Goal: Information Seeking & Learning: Learn about a topic

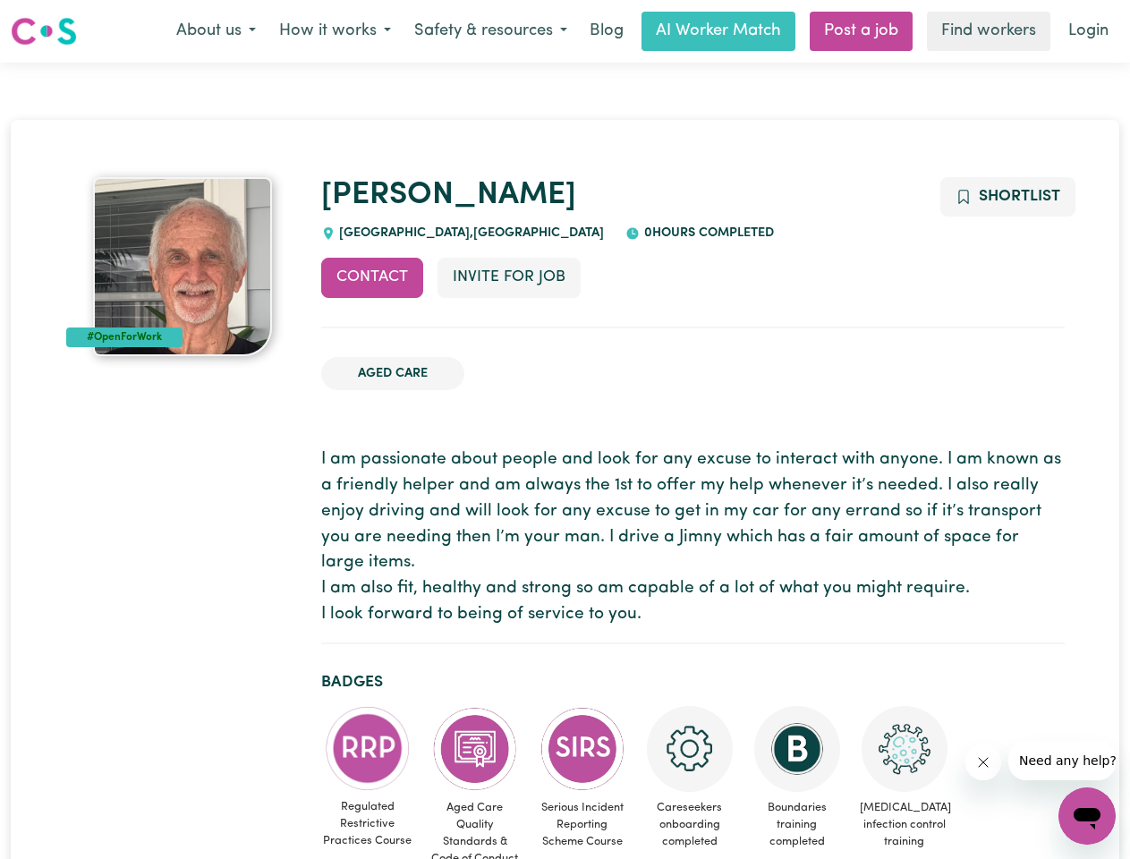
click at [216, 31] on button "About us" at bounding box center [216, 32] width 103 height 38
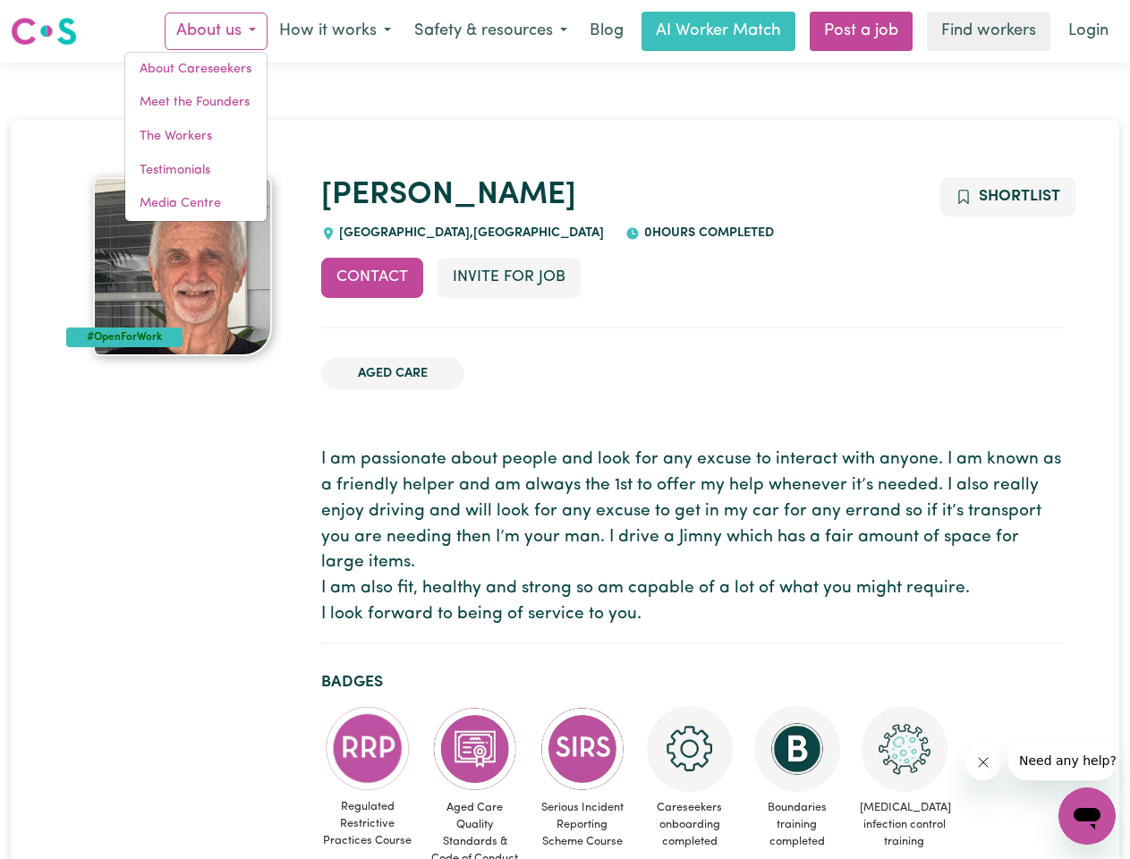
click at [334, 31] on button "How it works" at bounding box center [334, 32] width 135 height 38
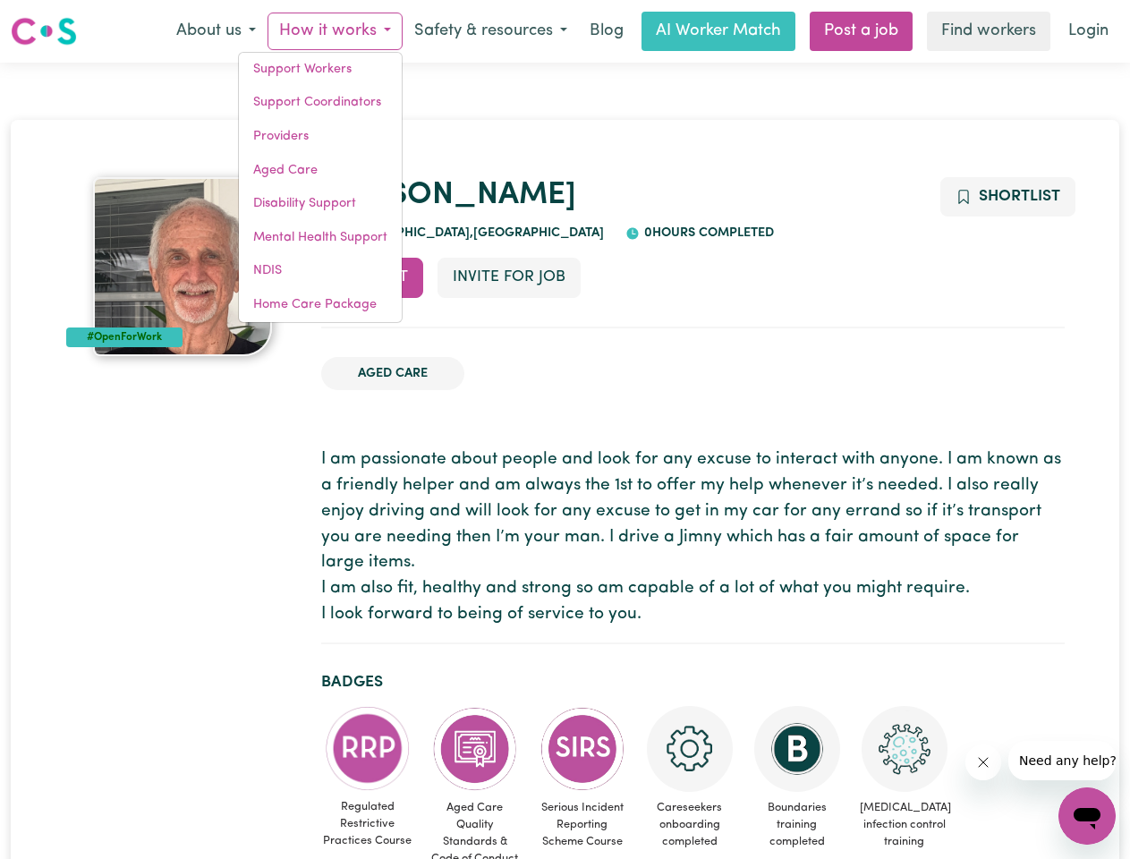
click at [489, 31] on button "Safety & resources" at bounding box center [491, 32] width 176 height 38
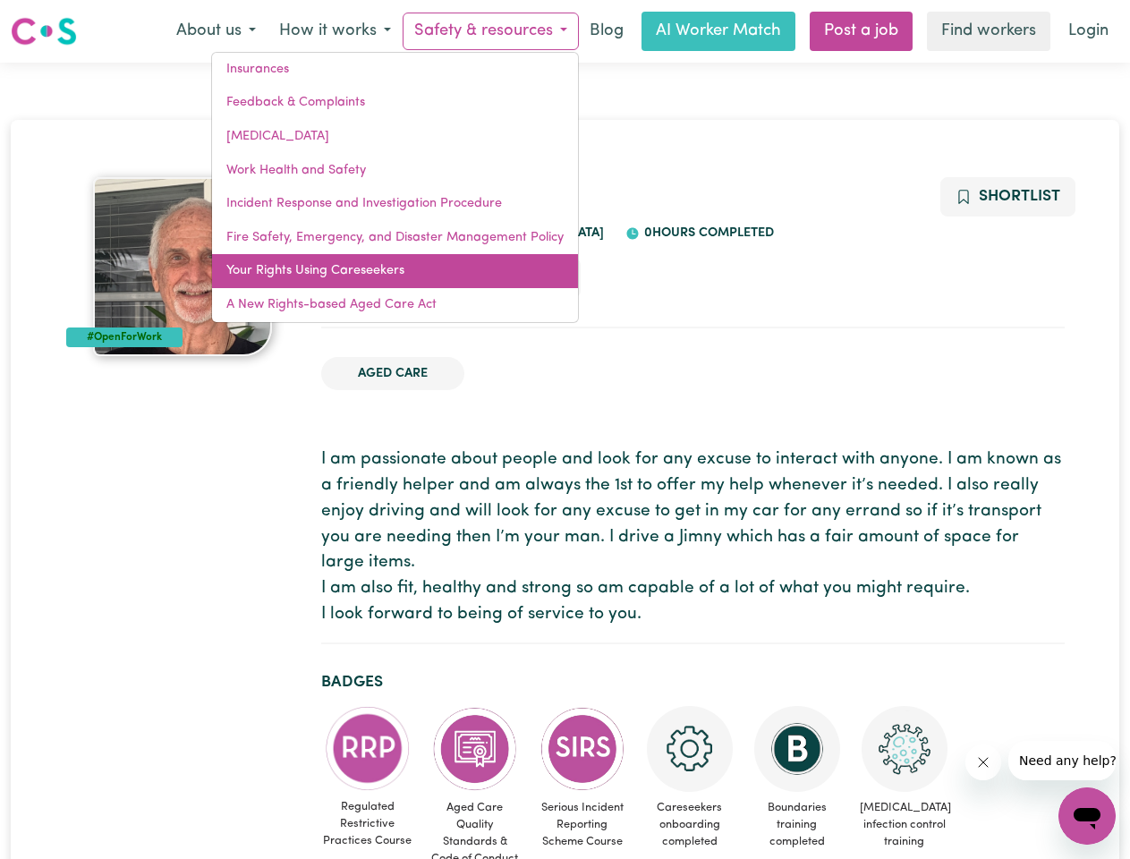
click at [372, 277] on link "Your Rights Using Careseekers" at bounding box center [395, 271] width 366 height 34
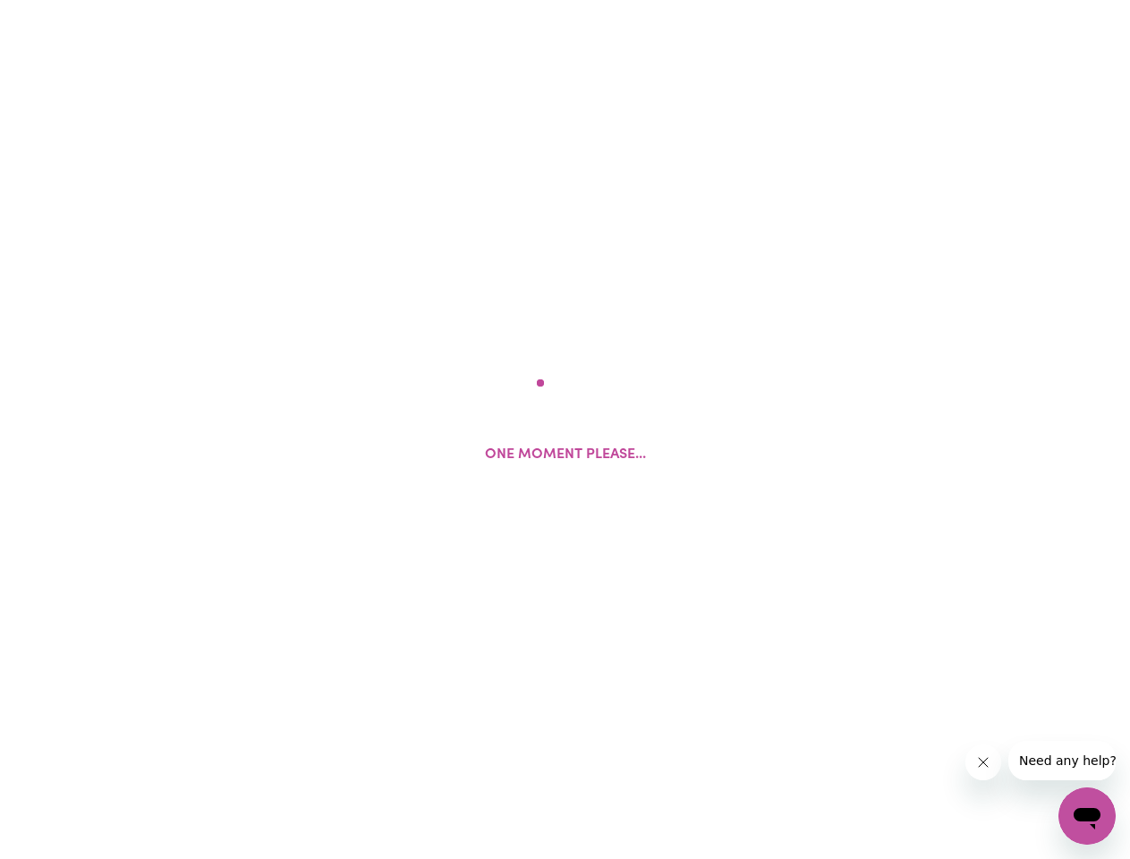
click at [508, 0] on html "One moment please..." at bounding box center [565, 0] width 1130 height 0
click at [1006, 0] on html at bounding box center [565, 0] width 1130 height 0
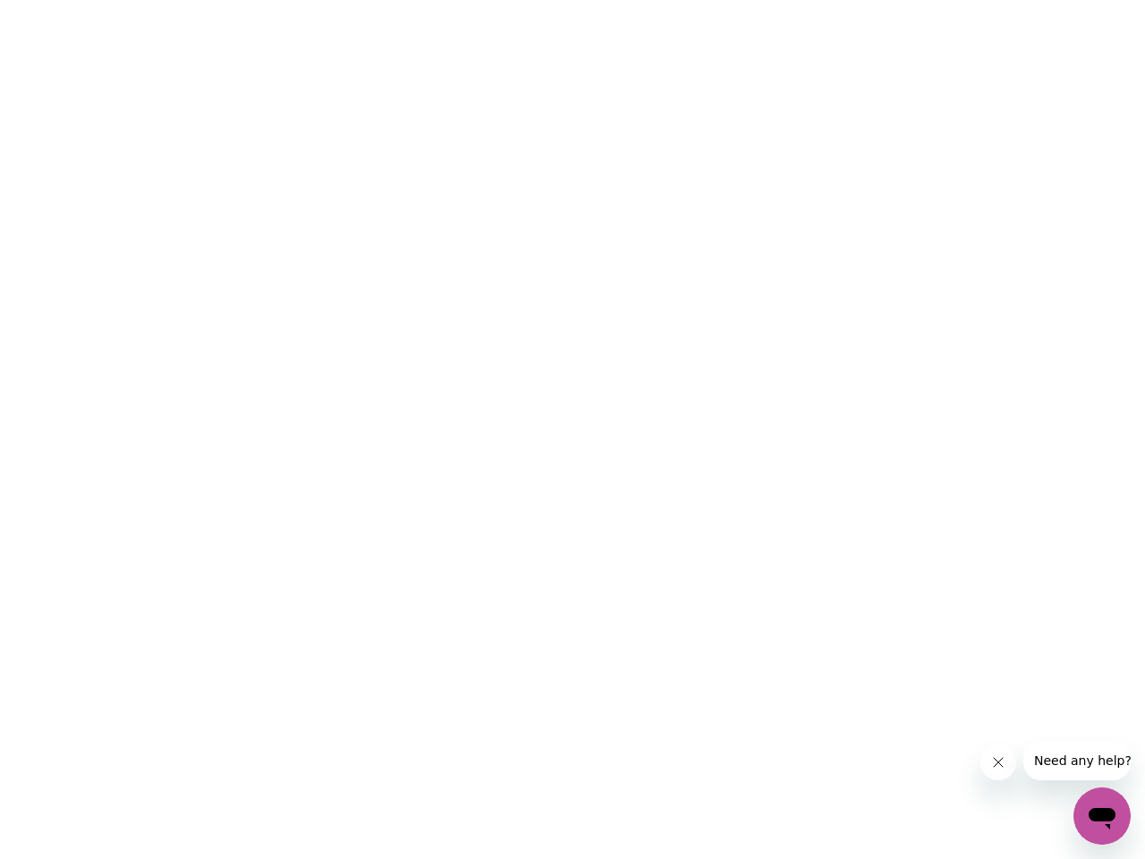
click at [368, 0] on html at bounding box center [572, 0] width 1145 height 0
click at [475, 0] on html at bounding box center [572, 0] width 1145 height 0
